Goal: Obtain resource: Obtain resource

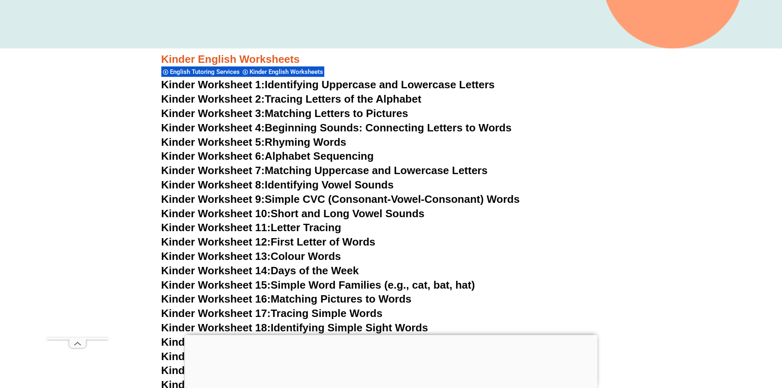
scroll to position [351, 0]
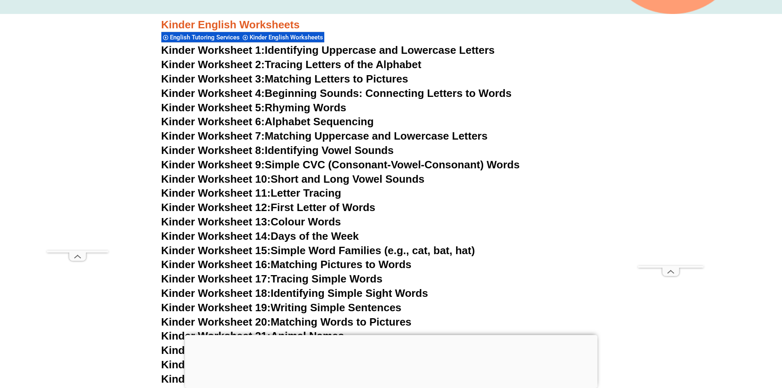
click at [285, 107] on link "Kinder Worksheet 5: Rhyming Words" at bounding box center [253, 107] width 185 height 12
click at [301, 220] on link "Kinder Worksheet 13: Colour Words" at bounding box center [251, 222] width 180 height 12
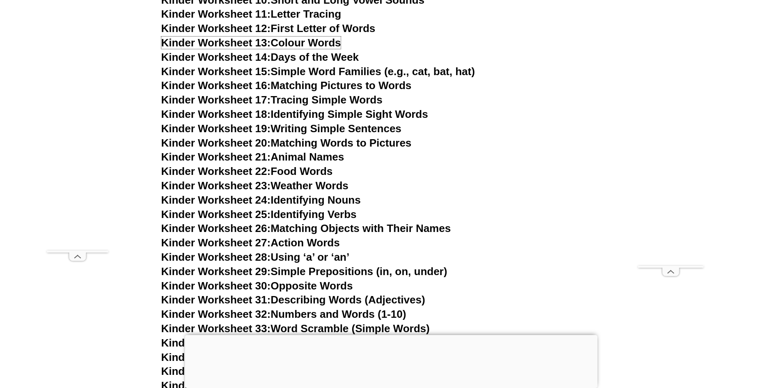
scroll to position [532, 0]
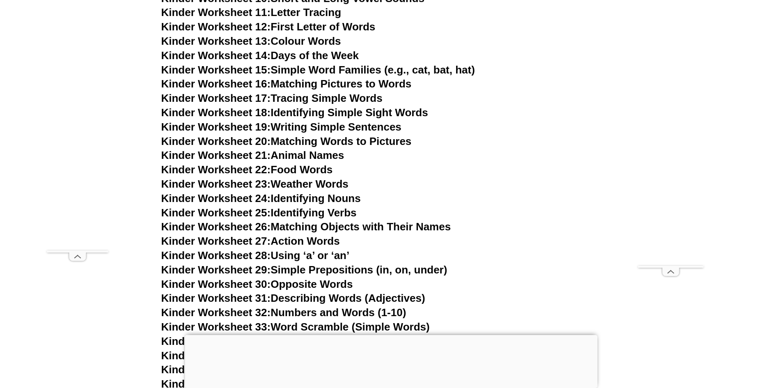
click at [288, 143] on link "Kinder Worksheet 20: Matching Words to Pictures" at bounding box center [286, 141] width 250 height 12
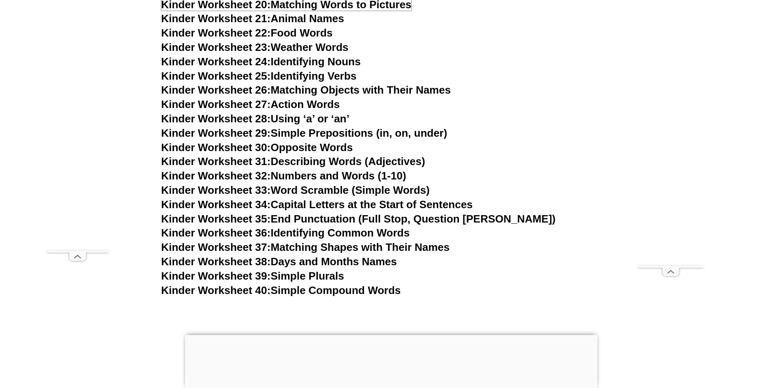
scroll to position [670, 0]
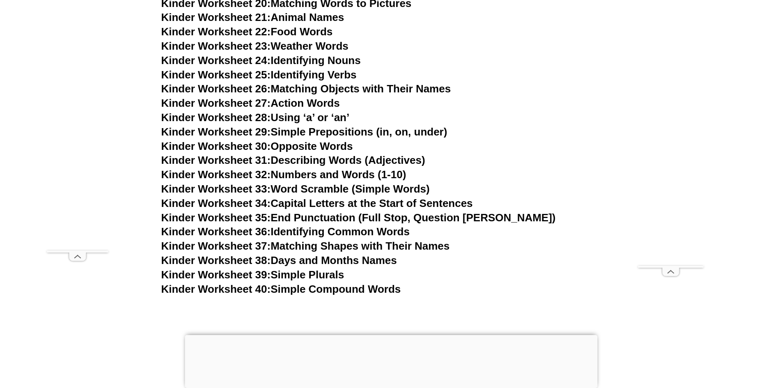
click at [363, 232] on link "Kinder Worksheet 36: Identifying Common Words" at bounding box center [285, 231] width 248 height 12
click at [353, 289] on link "Kinder Worksheet 40: Simple Compound Words" at bounding box center [281, 289] width 240 height 12
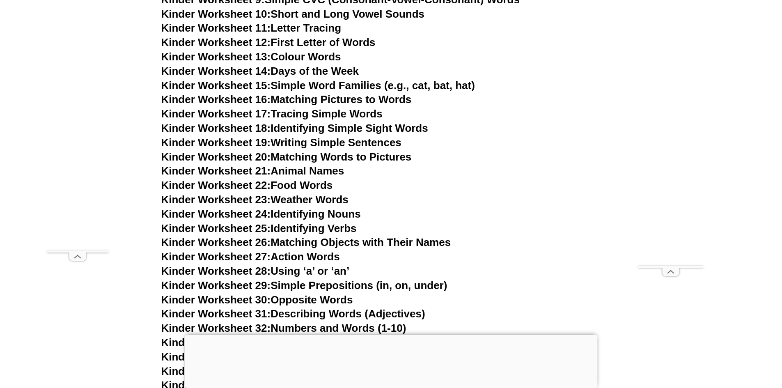
scroll to position [506, 0]
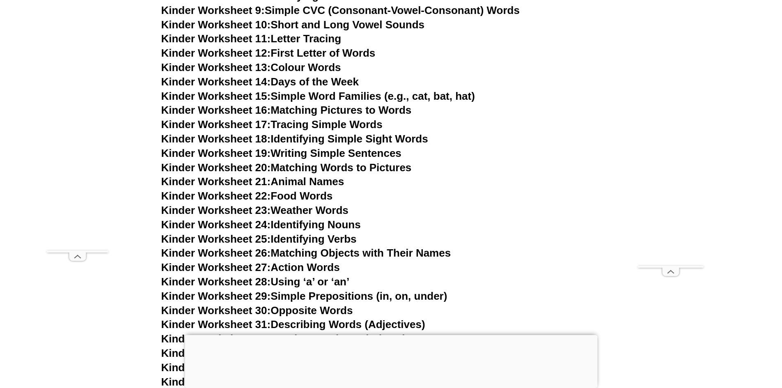
click at [349, 152] on link "Kinder Worksheet 19: Writing Simple Sentences" at bounding box center [281, 153] width 240 height 12
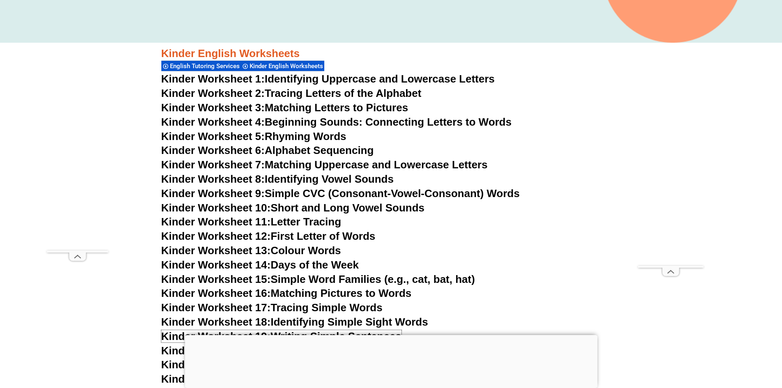
scroll to position [318, 0]
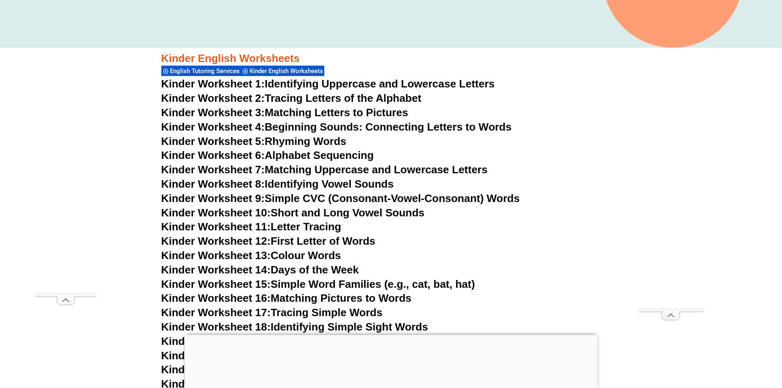
click at [330, 155] on link "Kinder Worksheet 6: Alphabet Sequencing" at bounding box center [267, 155] width 213 height 12
